Goal: Check status: Check status

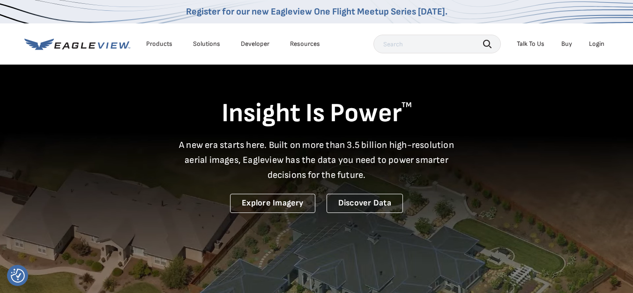
click at [592, 44] on div "Login" at bounding box center [596, 44] width 15 height 8
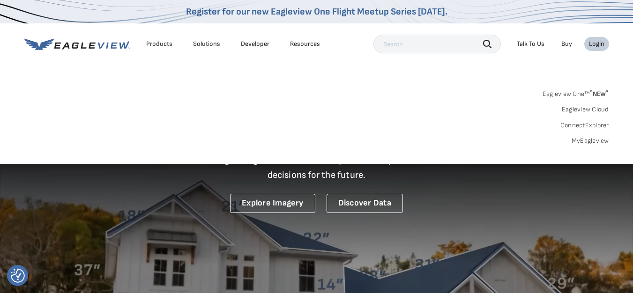
click at [601, 46] on div "Login" at bounding box center [596, 44] width 15 height 8
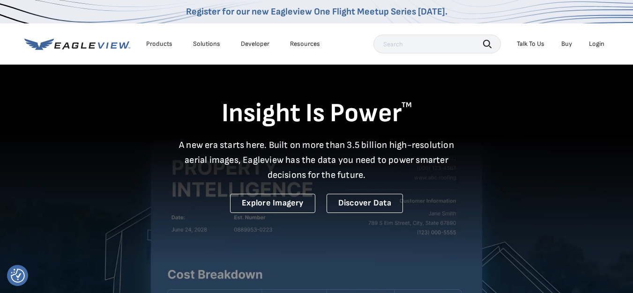
click at [601, 46] on div "Login" at bounding box center [596, 44] width 15 height 8
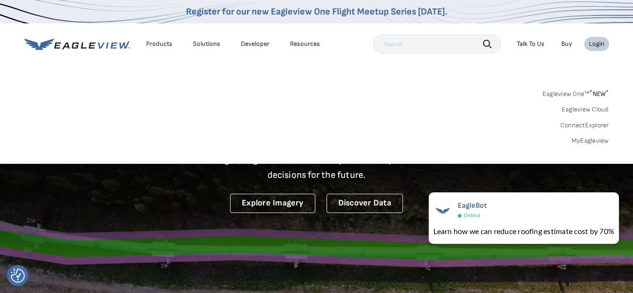
click at [587, 142] on link "MyEagleview" at bounding box center [589, 141] width 37 height 8
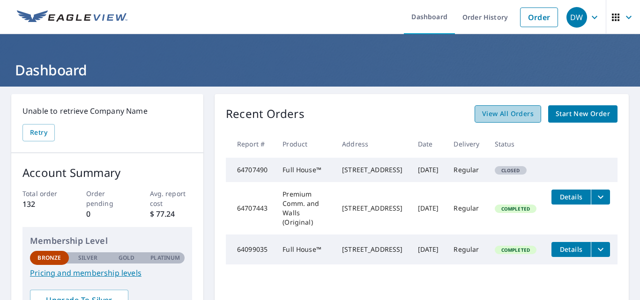
click at [505, 118] on span "View All Orders" at bounding box center [508, 114] width 52 height 12
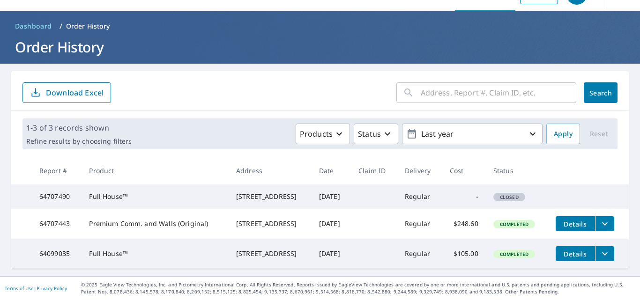
scroll to position [40, 0]
